Goal: Information Seeking & Learning: Learn about a topic

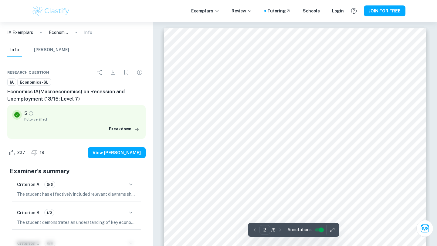
type input "1"
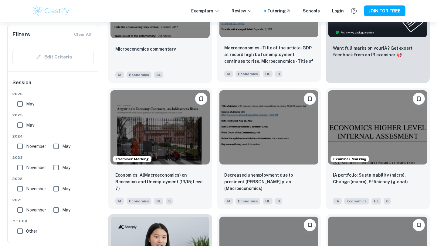
scroll to position [288, 0]
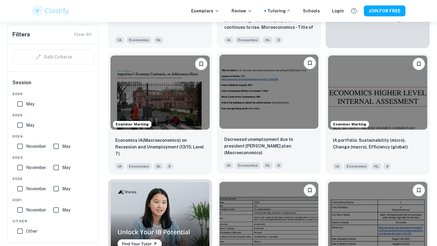
click at [289, 119] on img at bounding box center [268, 92] width 99 height 74
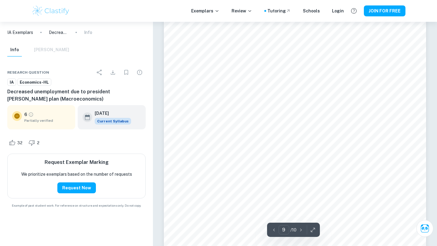
scroll to position [2952, 0]
type input "10"
